Goal: Transaction & Acquisition: Obtain resource

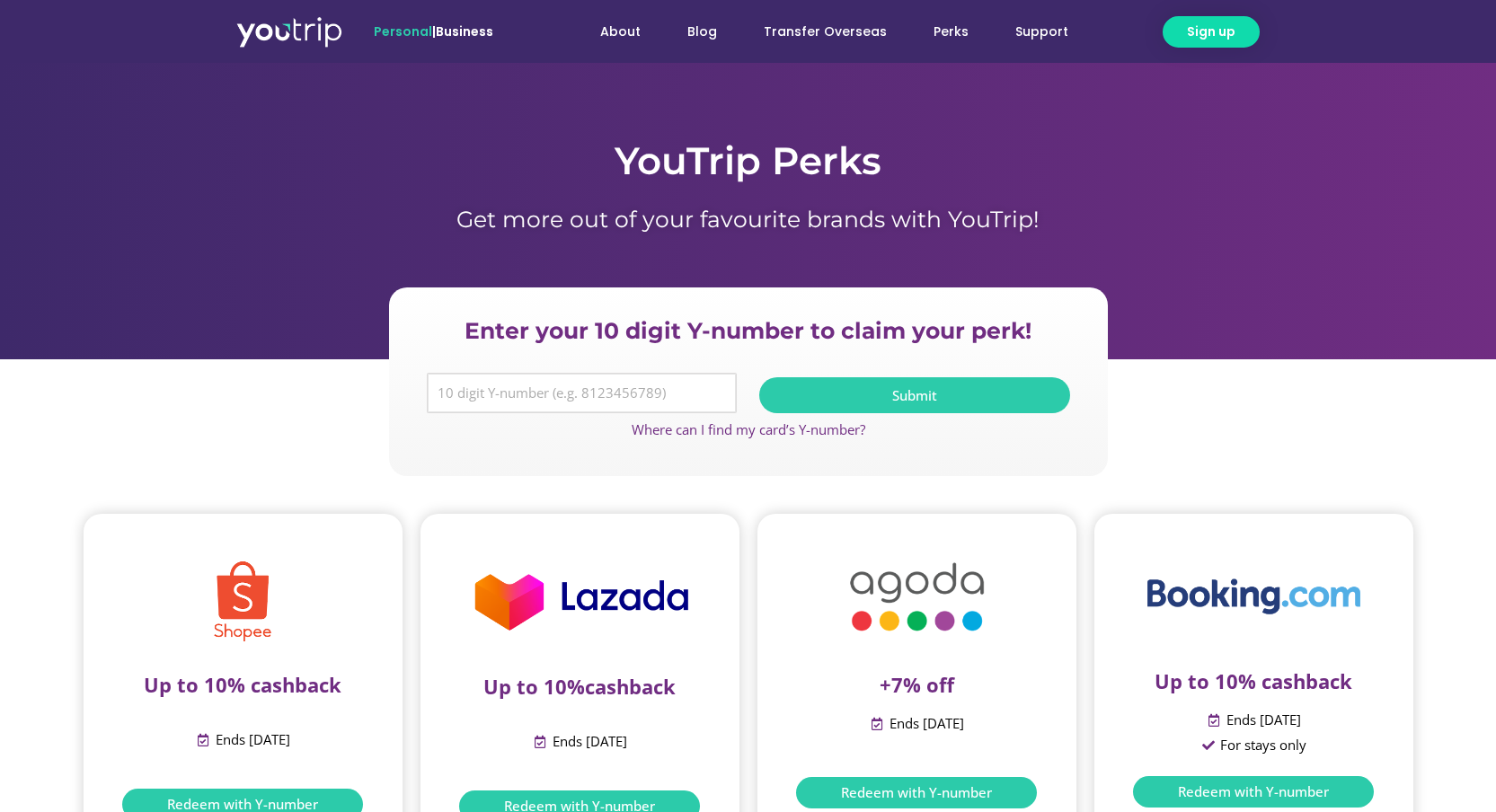
click at [485, 384] on input "Y Number" at bounding box center [582, 393] width 311 height 41
type input "8129730180"
click at [987, 402] on button "Submit" at bounding box center [914, 395] width 311 height 36
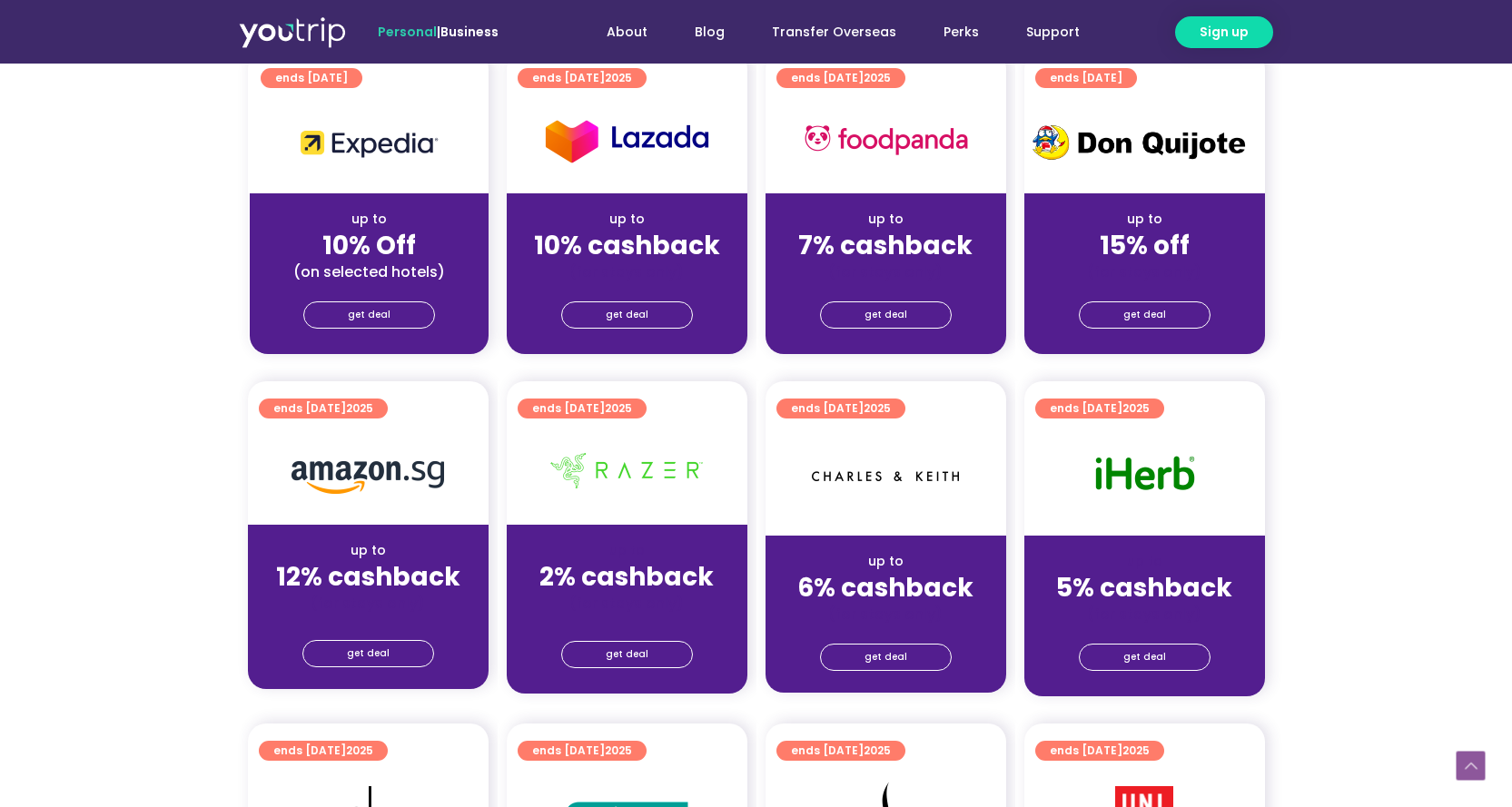
scroll to position [876, 0]
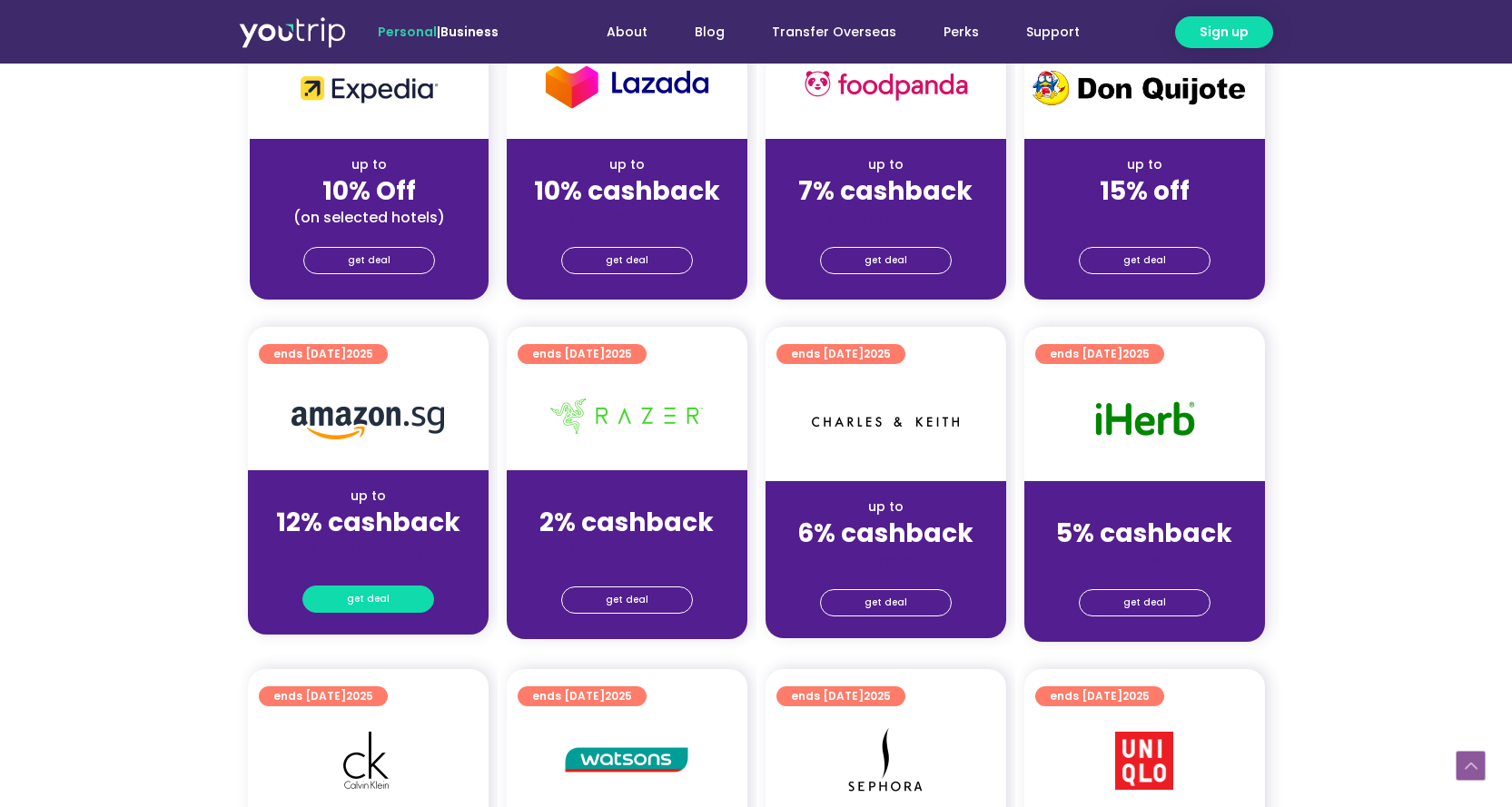
click at [377, 591] on span "get deal" at bounding box center [368, 599] width 43 height 26
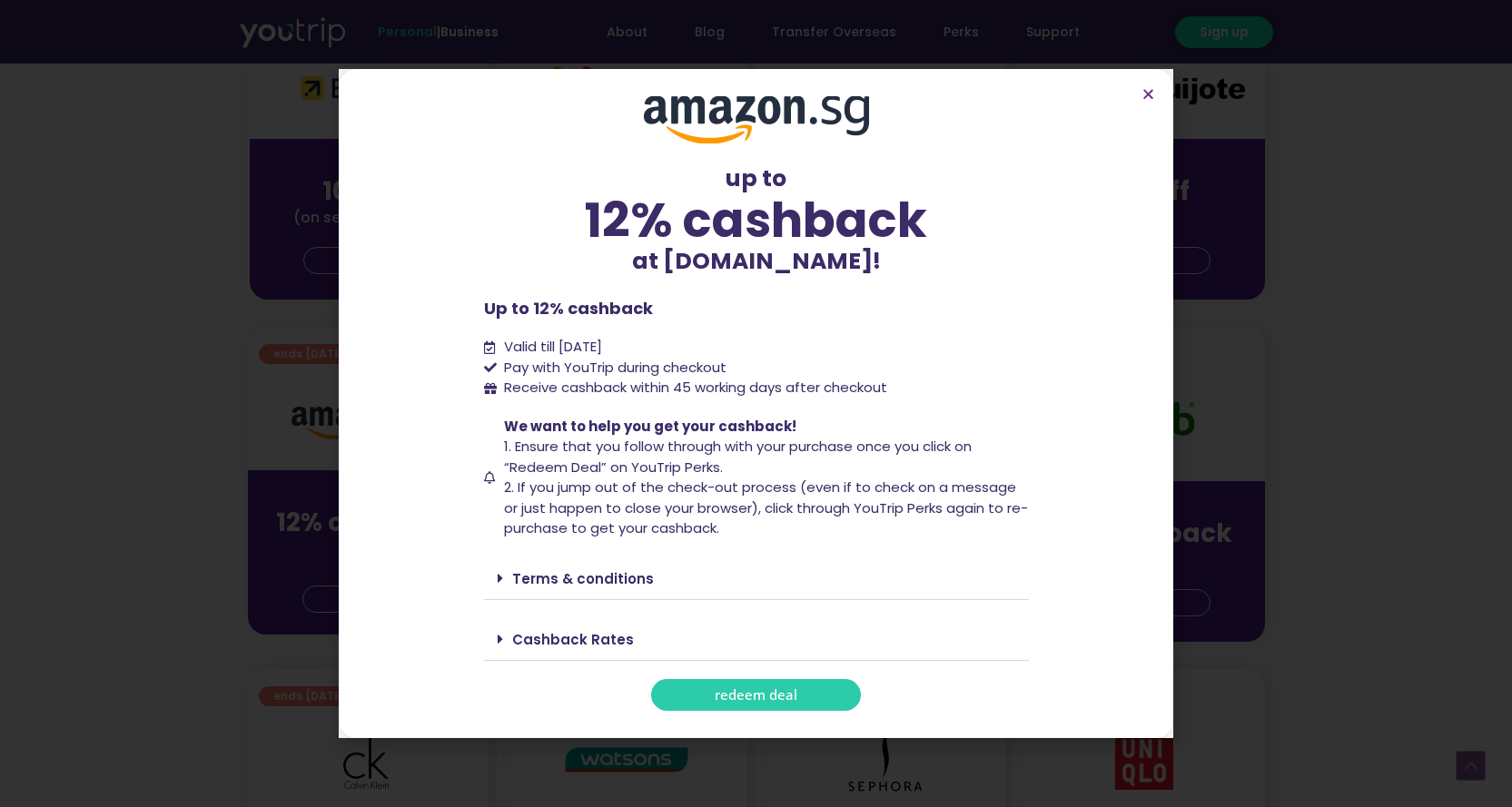
click at [765, 688] on span "redeem deal" at bounding box center [756, 694] width 83 height 14
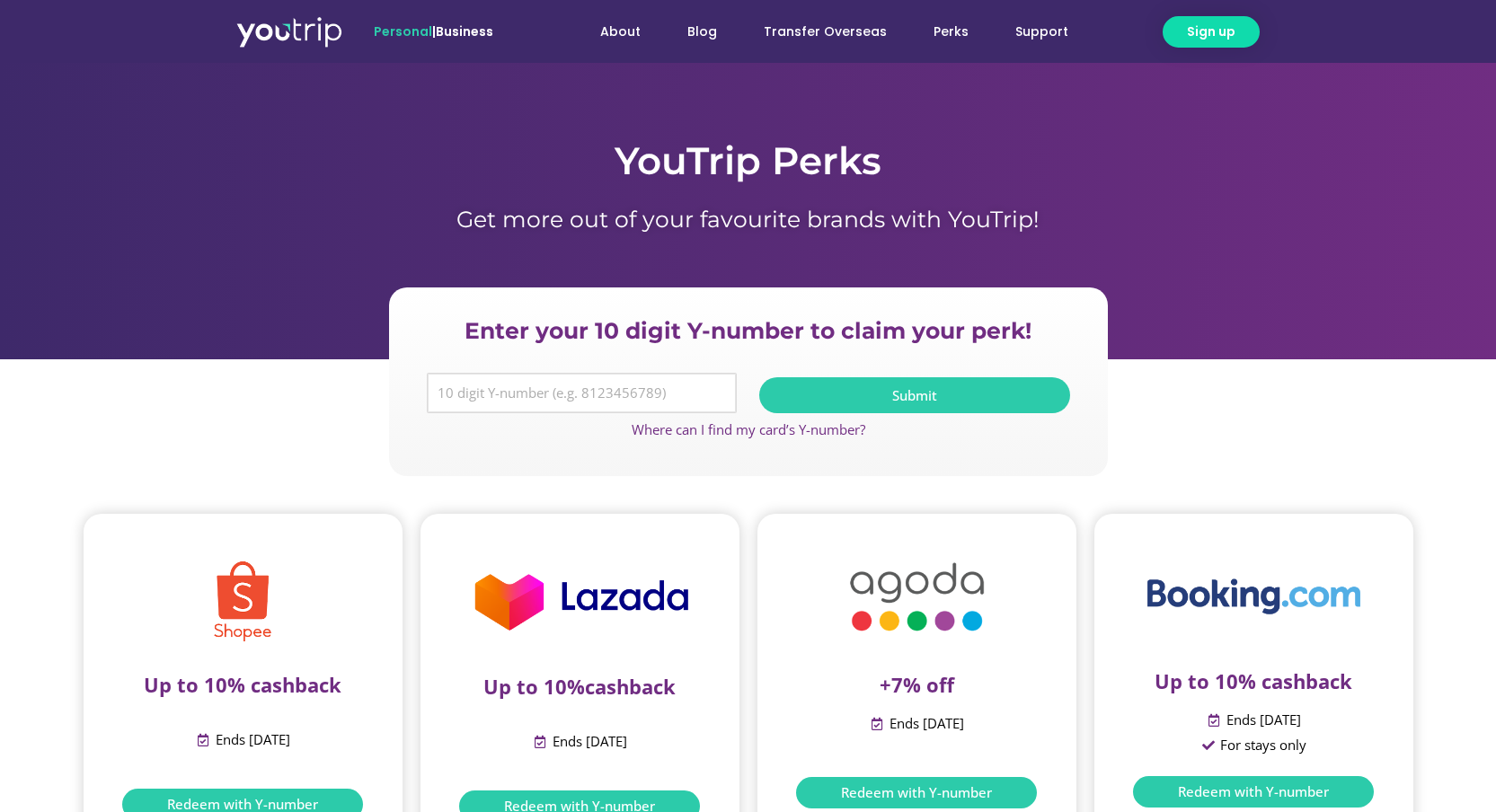
click at [585, 395] on input "Y Number" at bounding box center [582, 393] width 311 height 41
click at [454, 398] on input "1829730180" at bounding box center [582, 393] width 311 height 41
click at [569, 398] on input "8129730180" at bounding box center [582, 393] width 311 height 41
type input "8129730180"
click at [914, 390] on span "Submit" at bounding box center [914, 395] width 45 height 14
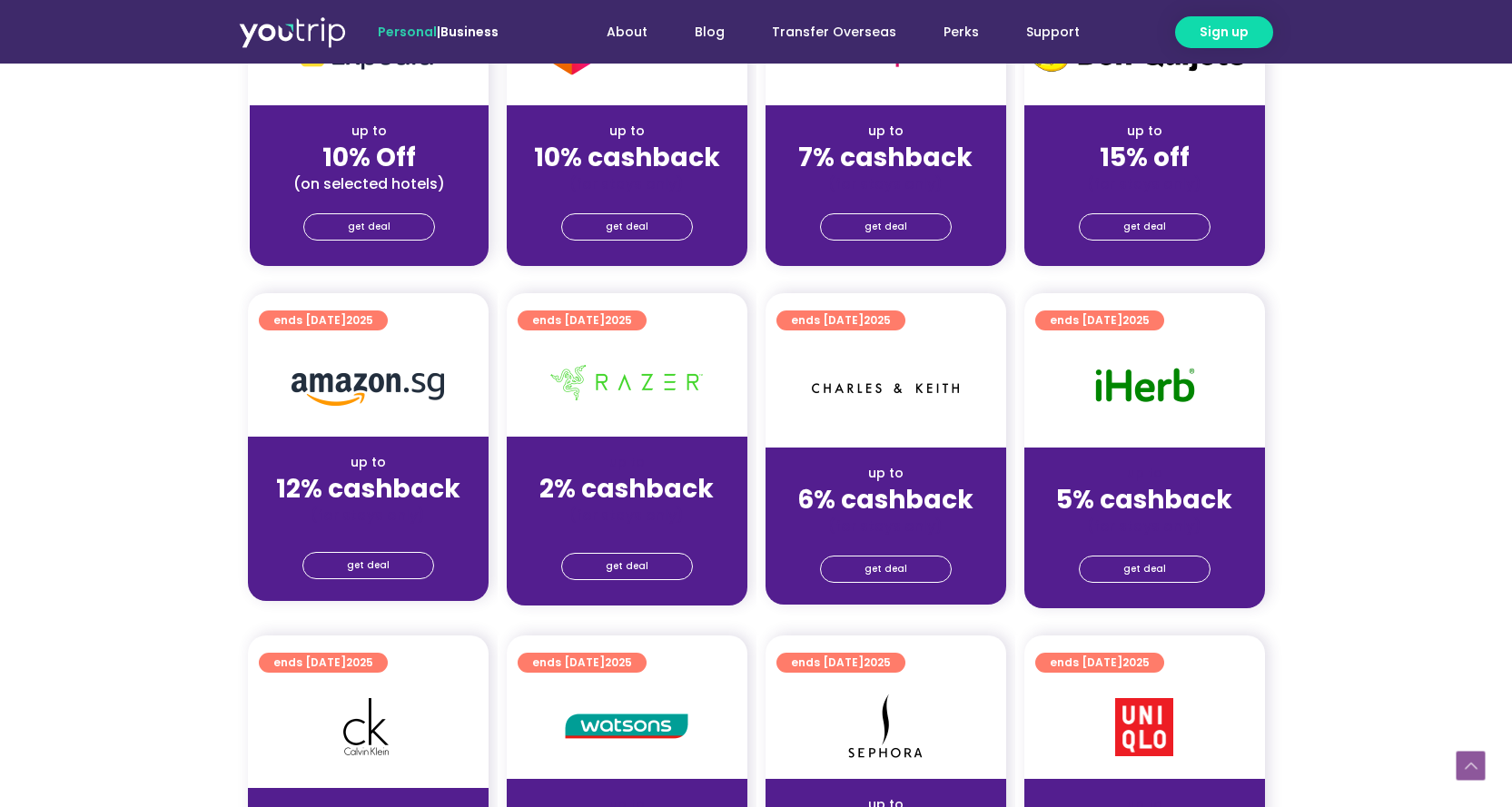
scroll to position [919, 0]
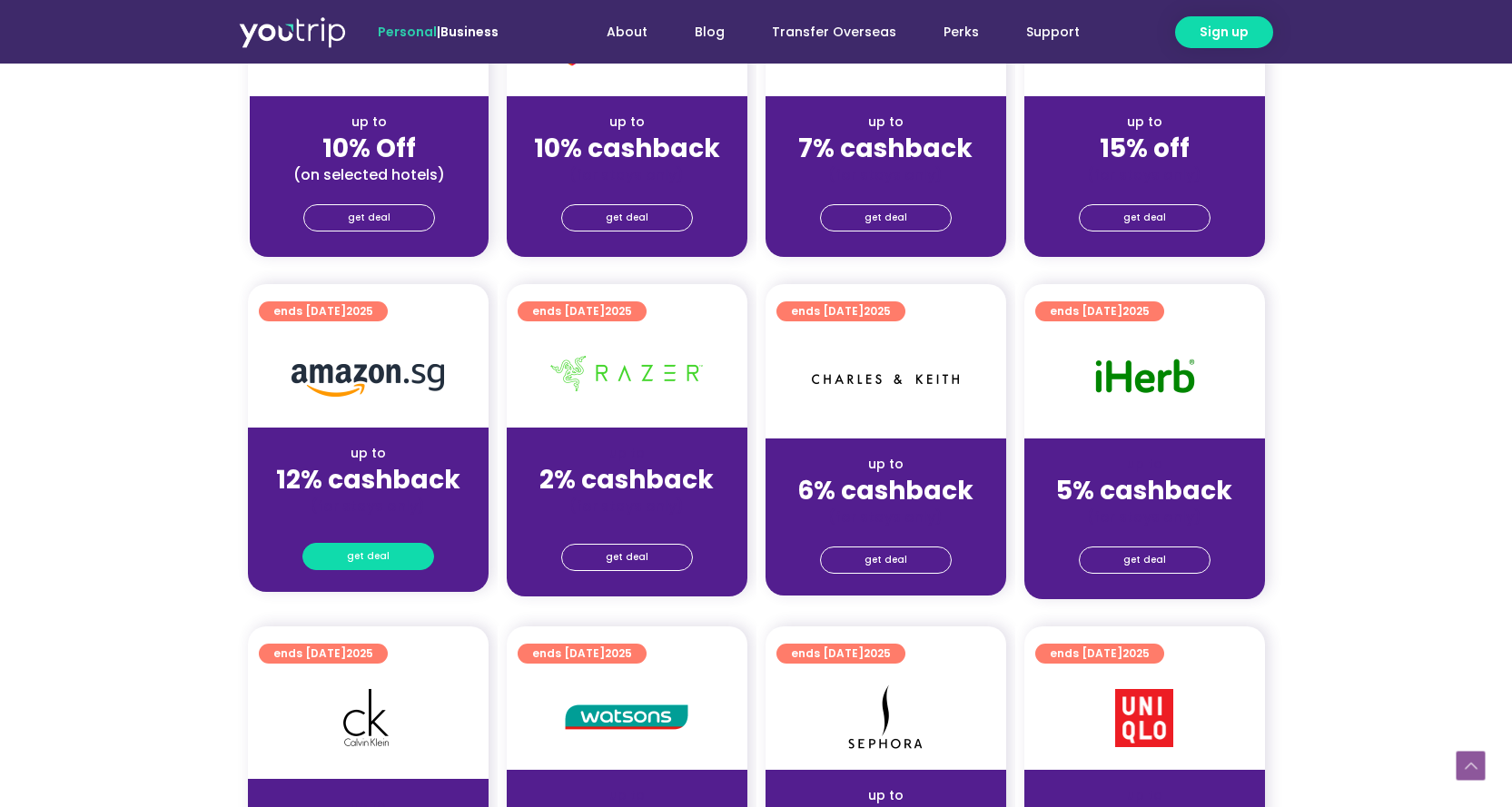
click at [378, 567] on span "get deal" at bounding box center [368, 557] width 43 height 26
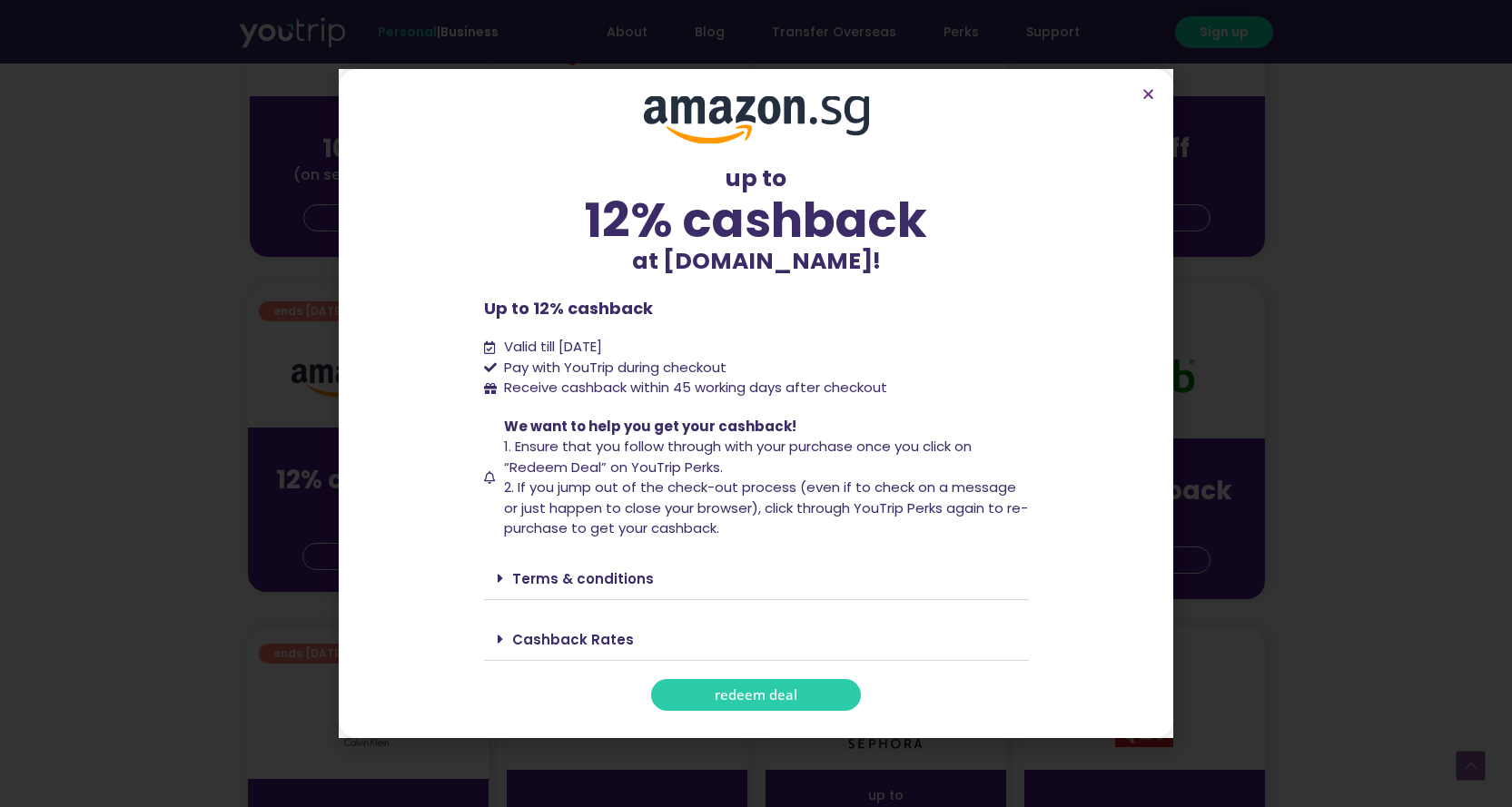
click at [744, 694] on span "redeem deal" at bounding box center [756, 694] width 83 height 14
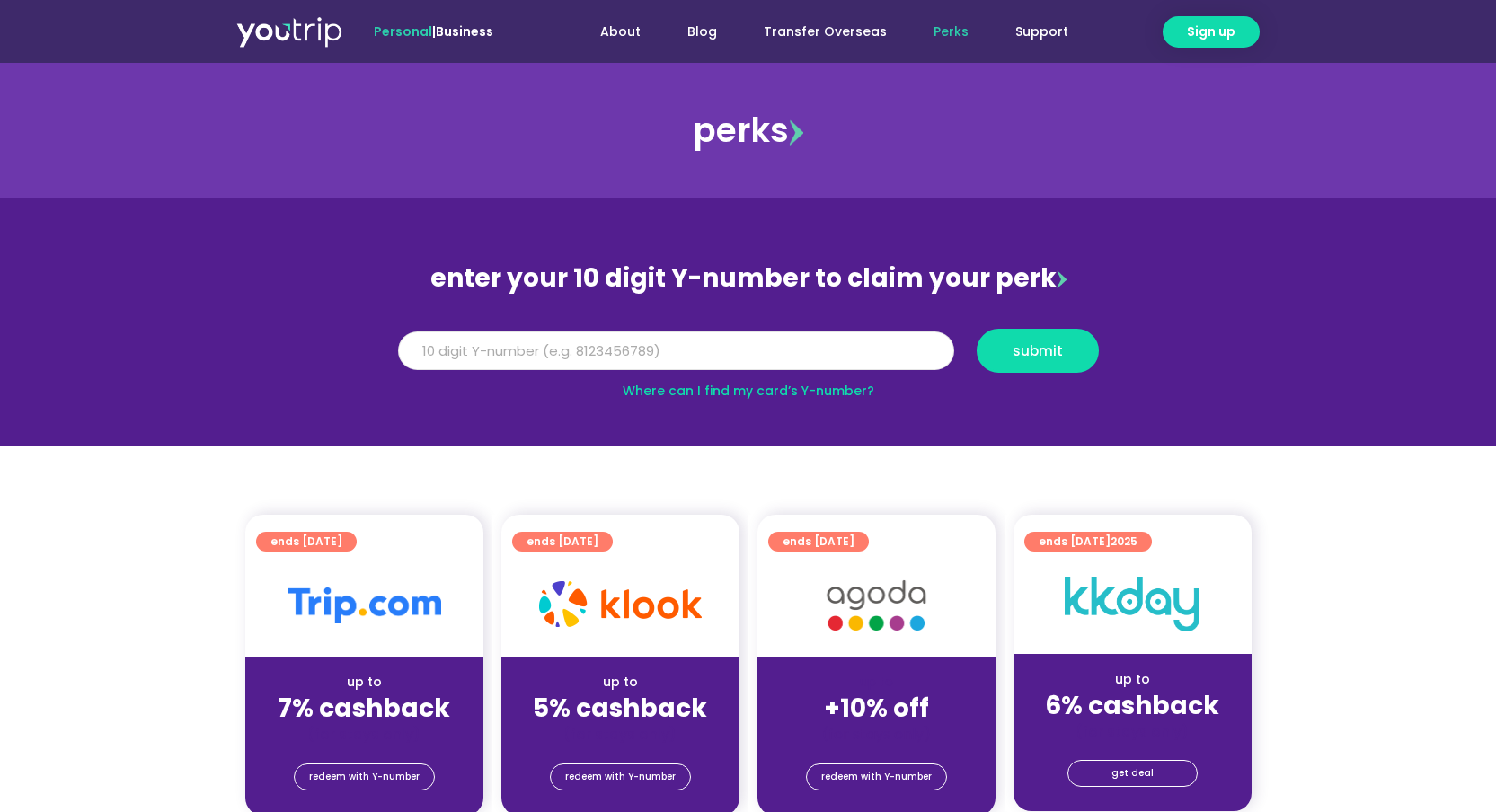
click at [843, 353] on input "Y Number" at bounding box center [675, 351] width 556 height 40
type input "9"
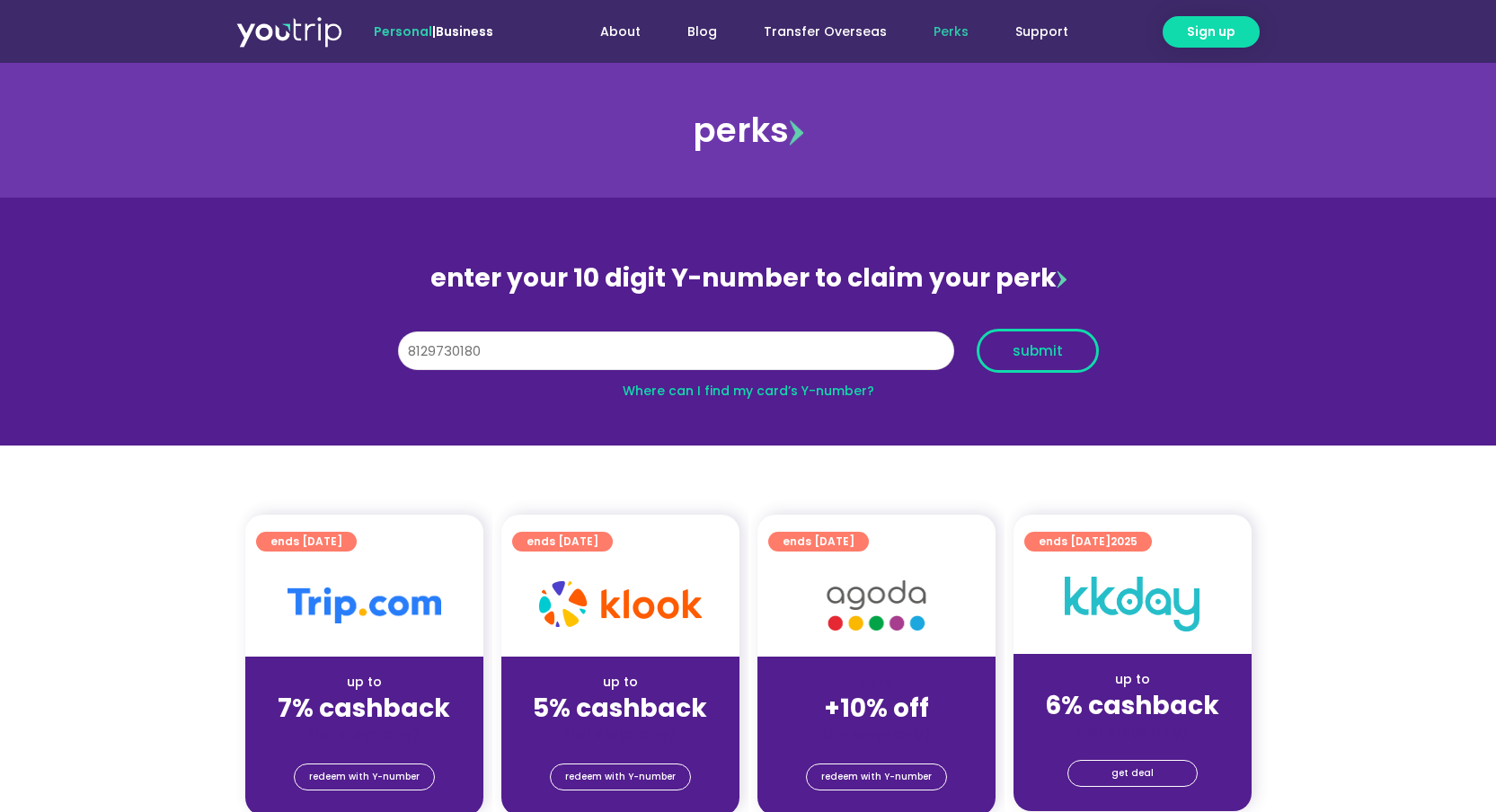
type input "8129730180"
click at [1065, 365] on button "submit" at bounding box center [1038, 351] width 123 height 44
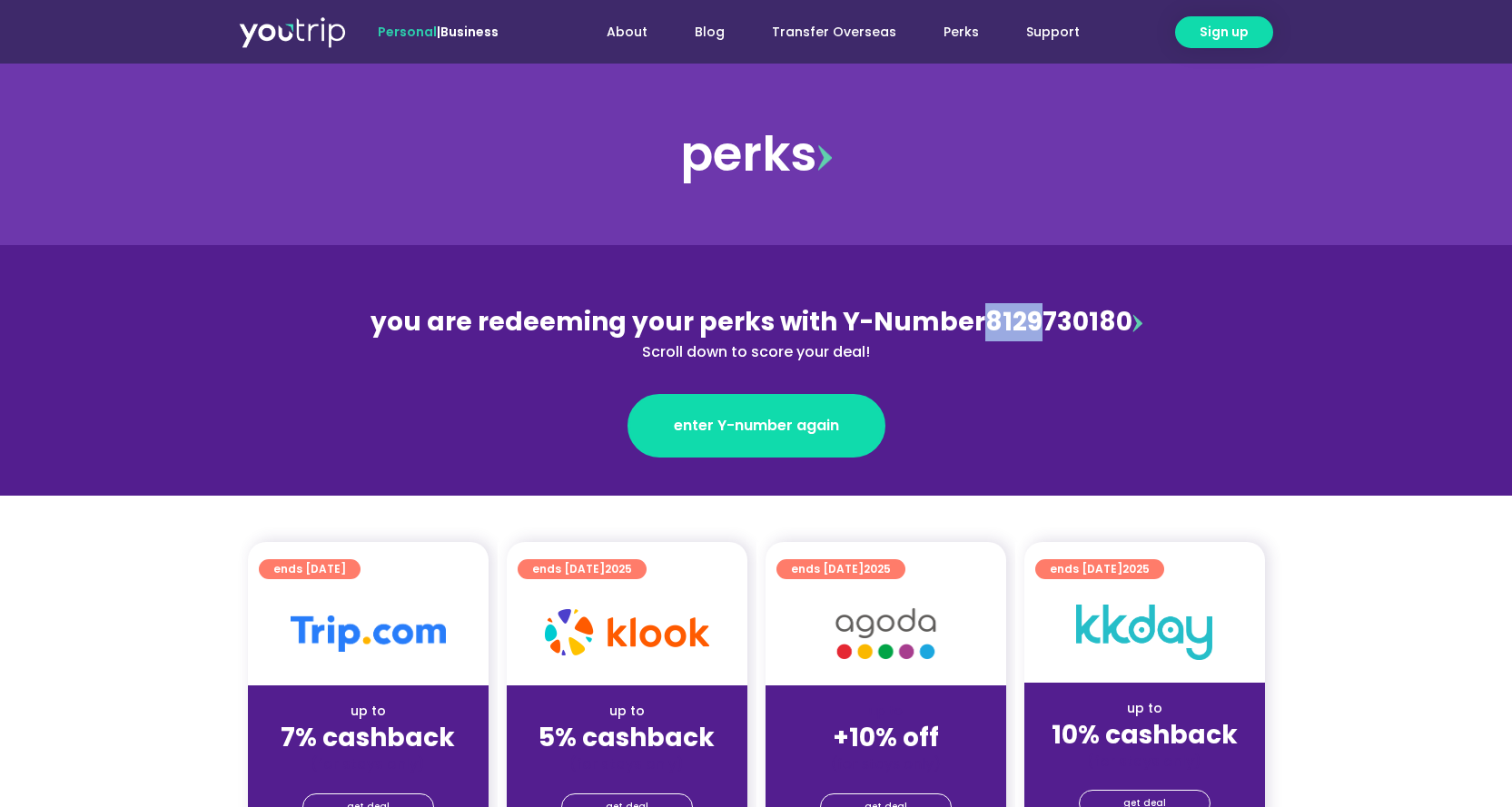
drag, startPoint x: 971, startPoint y: 329, endPoint x: 1041, endPoint y: 322, distance: 70.3
click at [1041, 322] on div "you are redeeming your perks with Y-Number 8129730180 Scroll down to score your…" at bounding box center [756, 333] width 788 height 60
click at [1041, 322] on div "you are redeeming your perks with Y-Number 8129730180 Scroll down to score your…" at bounding box center [756, 333] width 788 height 60
click at [1001, 330] on div "you are redeeming your perks with Y-Number 8129730180 Scroll down to score your…" at bounding box center [756, 333] width 788 height 60
click at [1028, 328] on div "you are redeeming your perks with Y-Number 8129730180 Scroll down to score your…" at bounding box center [756, 333] width 788 height 60
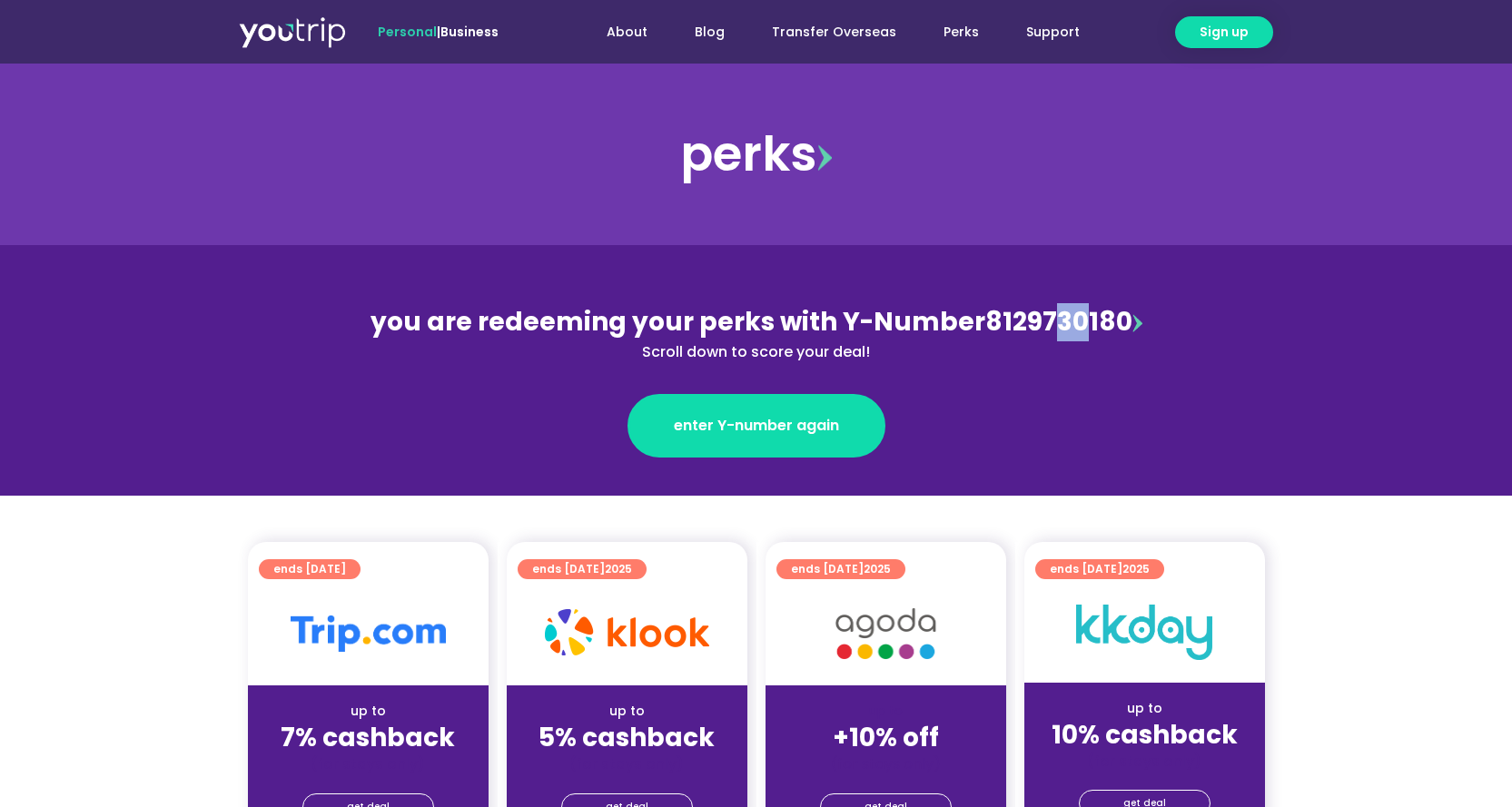
drag, startPoint x: 1054, startPoint y: 329, endPoint x: 1080, endPoint y: 328, distance: 26.0
click at [1080, 328] on div "you are redeeming your perks with Y-Number 8129730180 Scroll down to score your…" at bounding box center [756, 333] width 788 height 60
click at [1079, 328] on div "you are redeeming your perks with Y-Number 8129730180 Scroll down to score your…" at bounding box center [756, 333] width 788 height 60
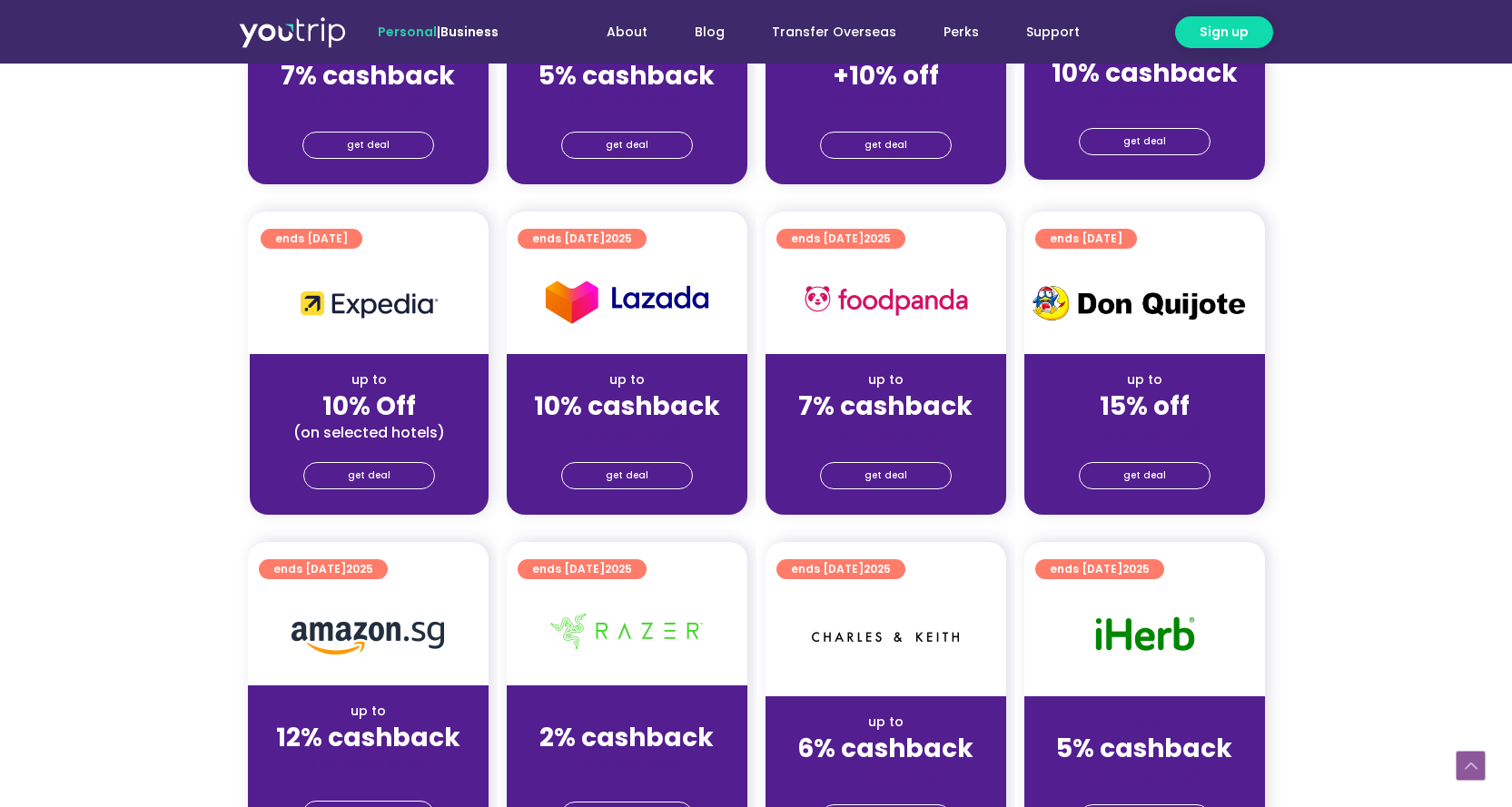
scroll to position [885, 0]
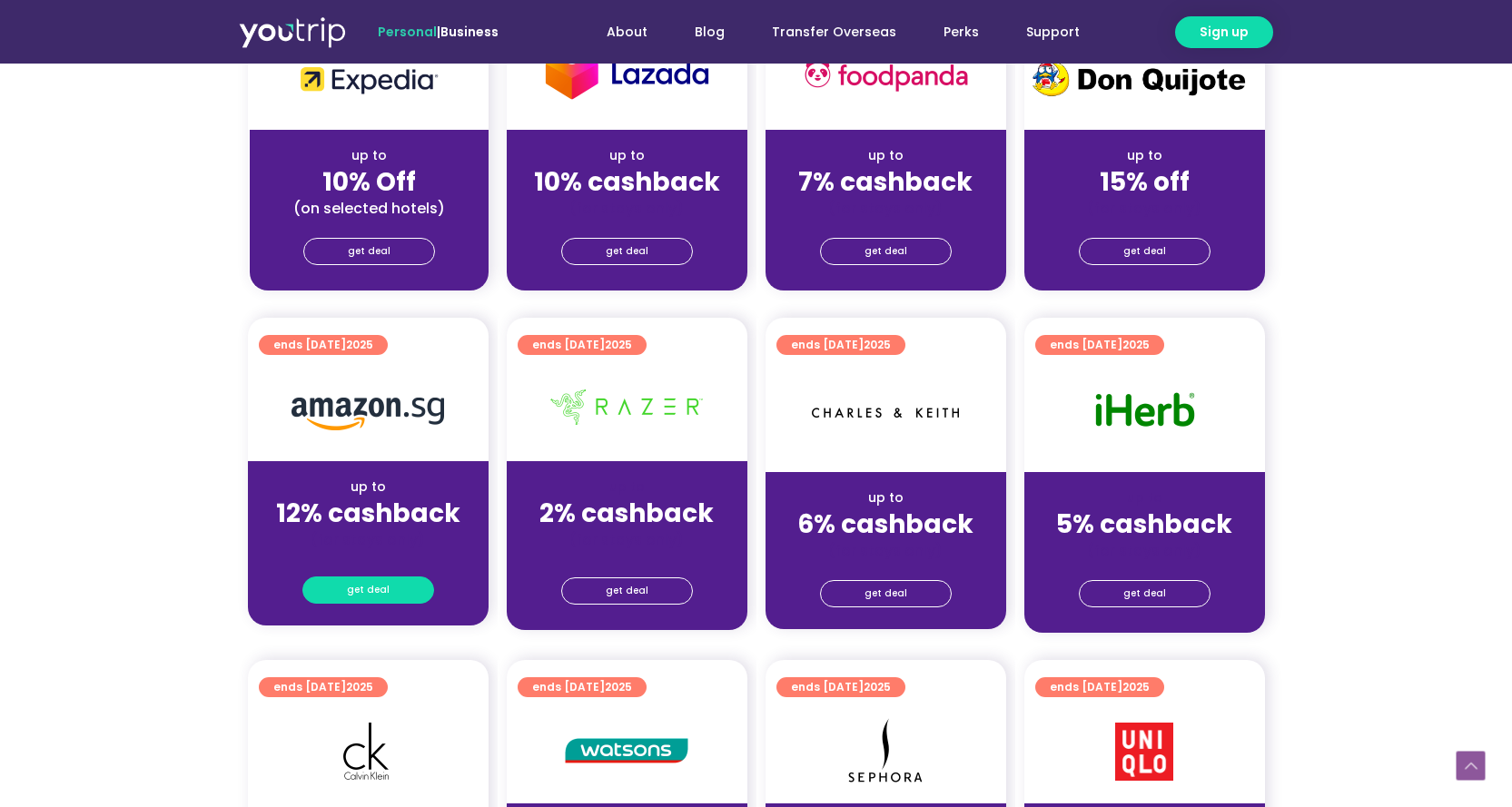
click at [383, 601] on span "get deal" at bounding box center [368, 590] width 43 height 26
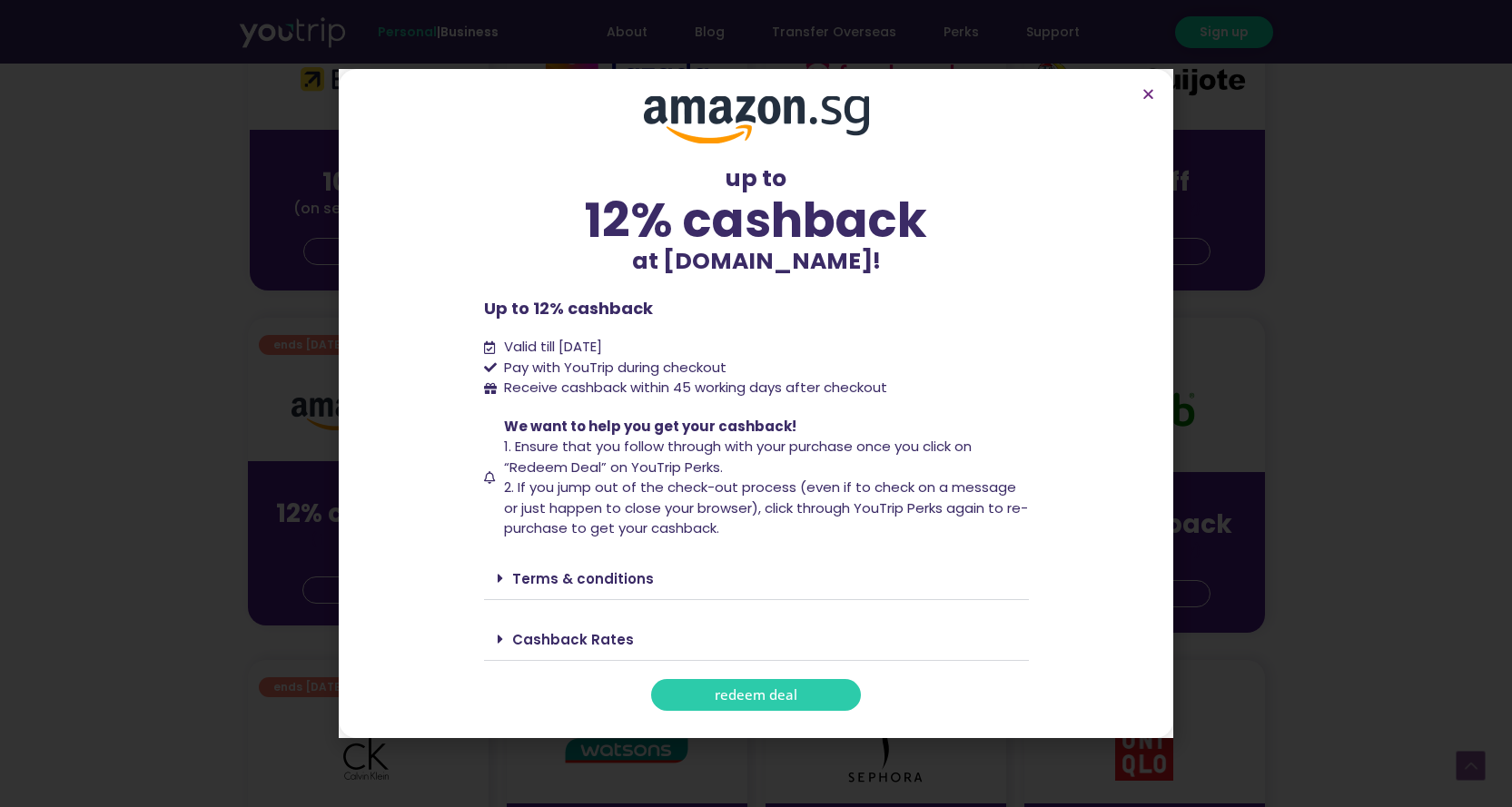
click at [686, 691] on link "redeem deal" at bounding box center [756, 694] width 210 height 32
